Goal: Task Accomplishment & Management: Use online tool/utility

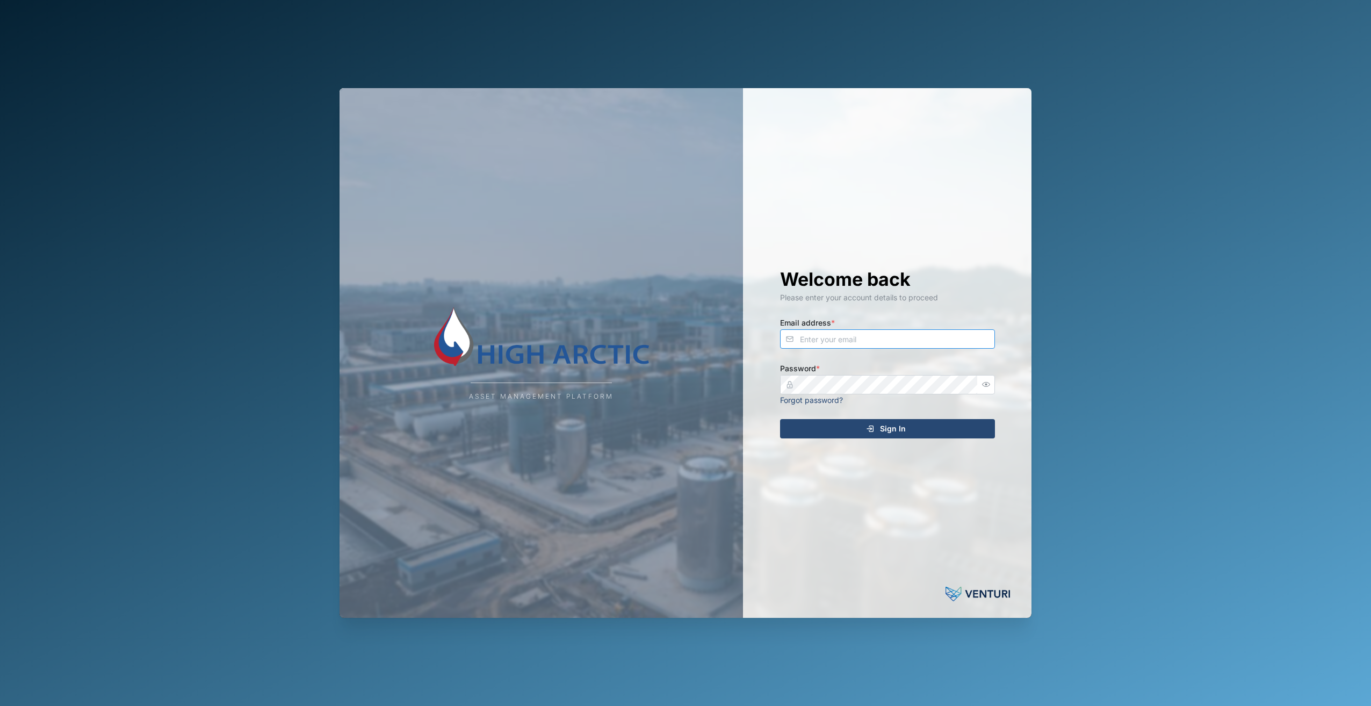
type input "[PERSON_NAME][EMAIL_ADDRESS][DOMAIN_NAME]"
click at [915, 438] on button "Sign In" at bounding box center [887, 428] width 215 height 19
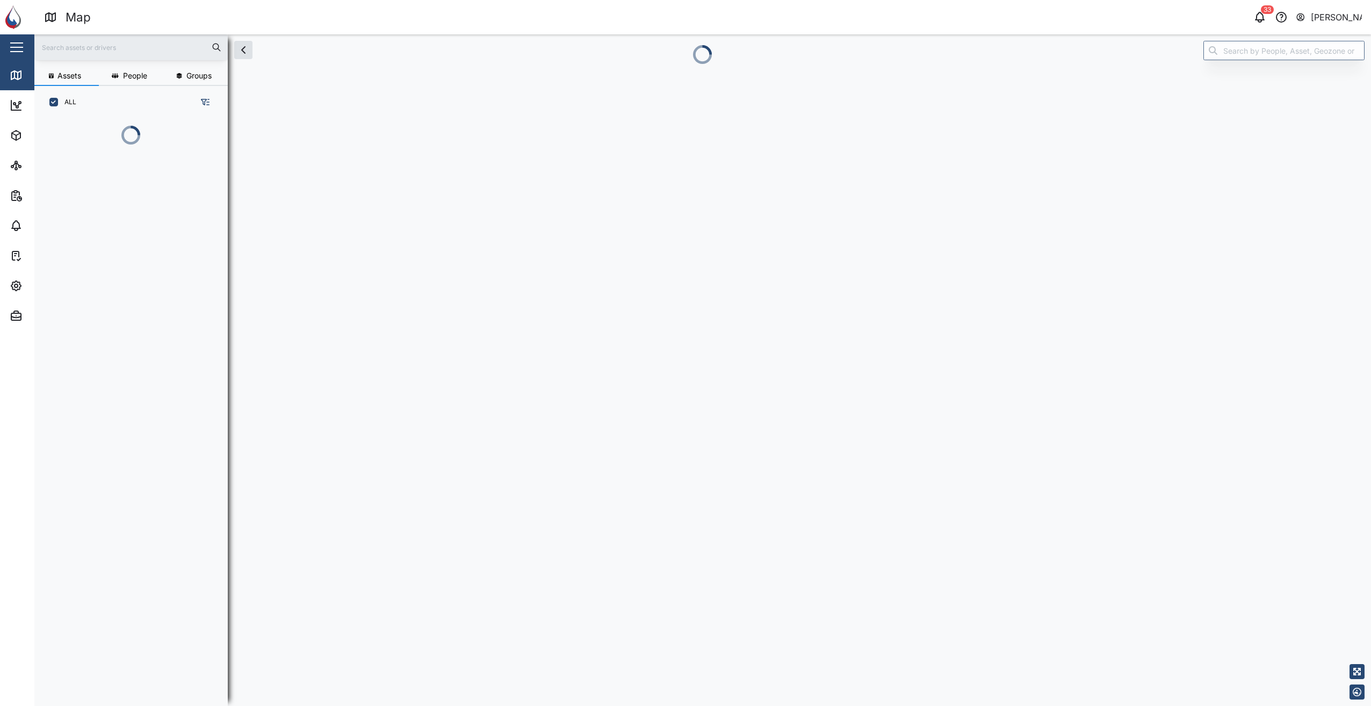
scroll to position [9, 9]
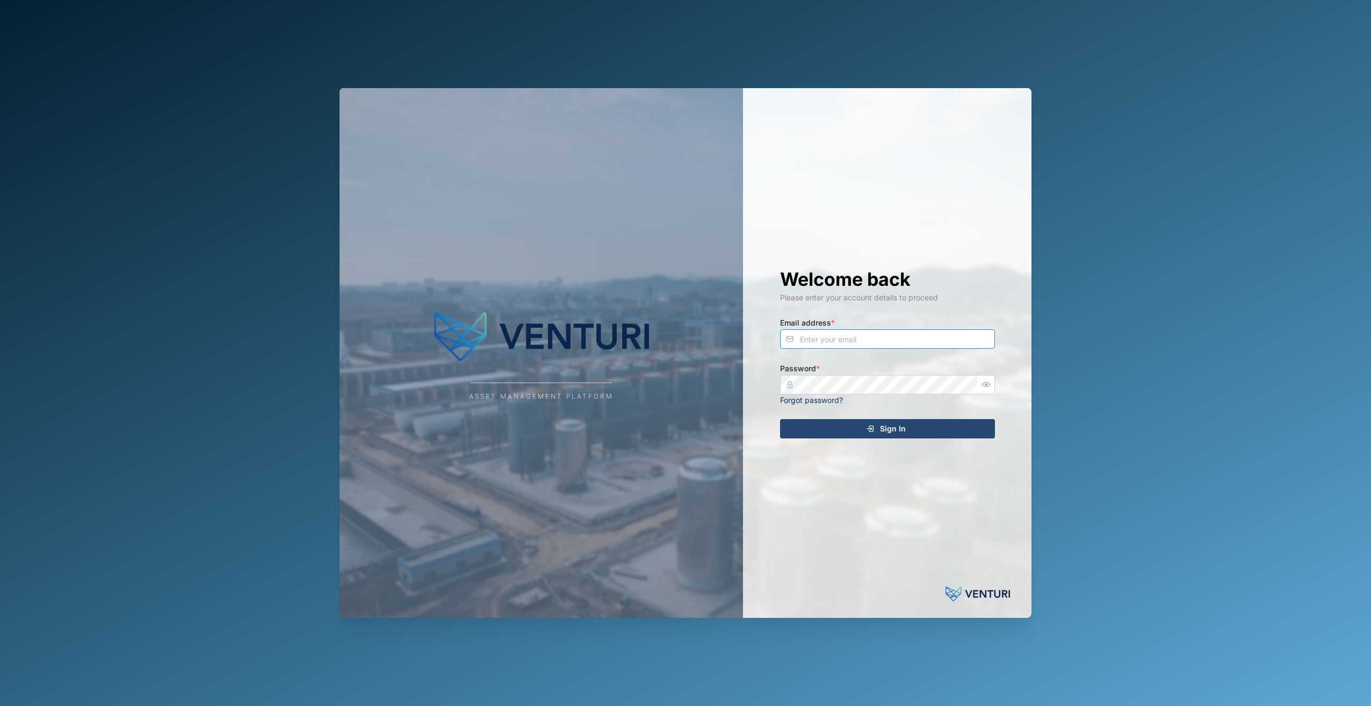
type input "admin@venturi.io"
click at [863, 433] on div "Sign In" at bounding box center [886, 429] width 198 height 18
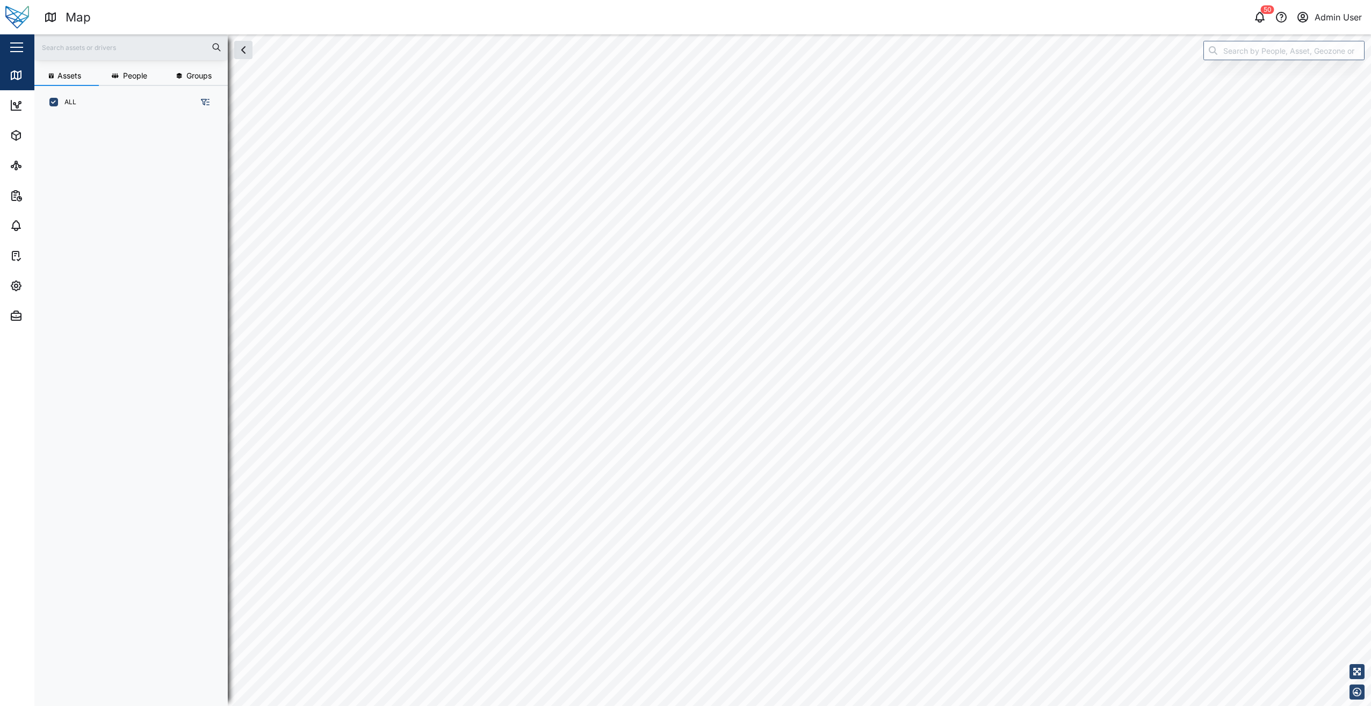
scroll to position [574, 168]
